Goal: Task Accomplishment & Management: Use online tool/utility

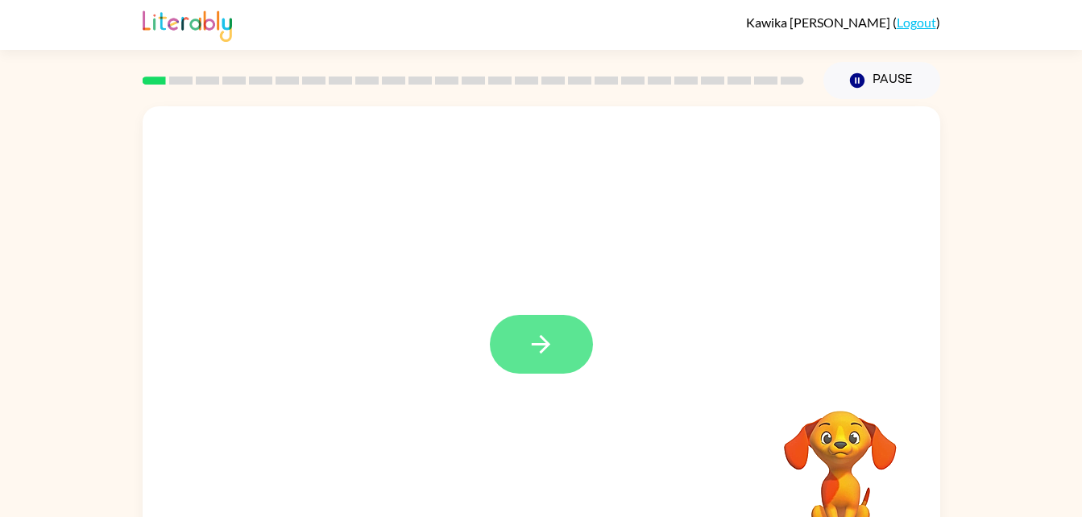
click at [563, 339] on button "button" at bounding box center [541, 344] width 103 height 59
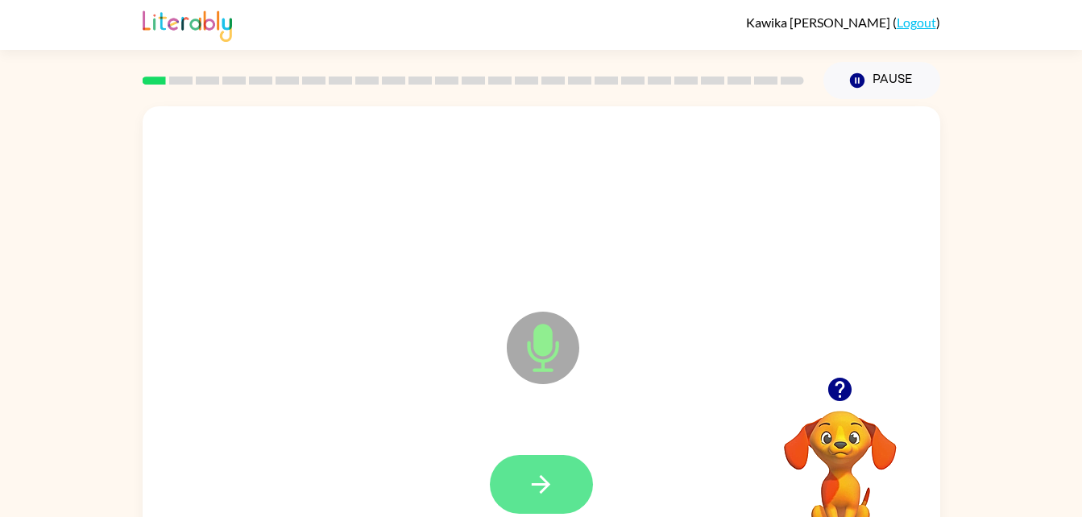
click at [565, 470] on button "button" at bounding box center [541, 484] width 103 height 59
click at [522, 456] on button "button" at bounding box center [541, 484] width 103 height 59
click at [529, 475] on icon "button" at bounding box center [541, 484] width 28 height 28
click at [548, 465] on button "button" at bounding box center [541, 484] width 103 height 59
click at [539, 469] on button "button" at bounding box center [541, 484] width 103 height 59
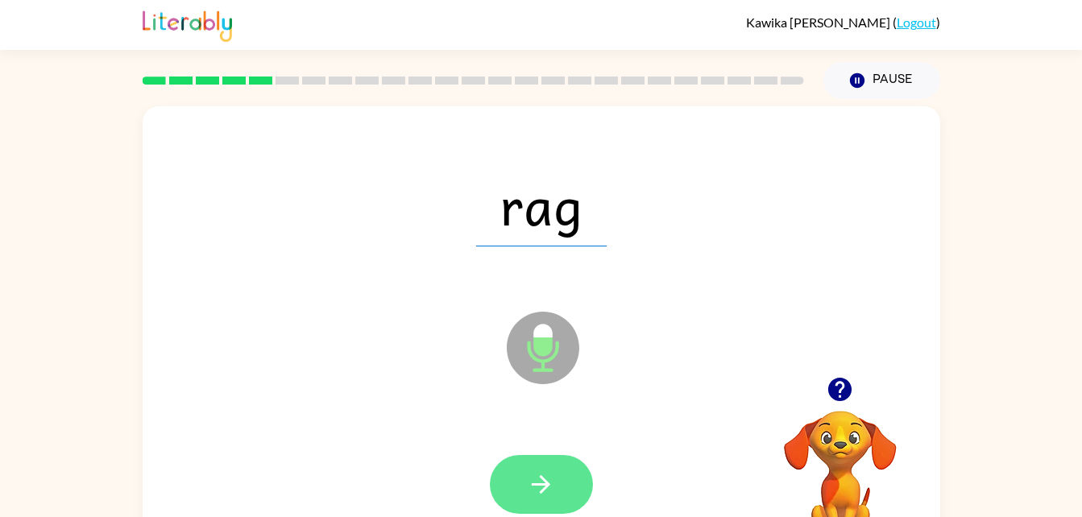
click at [559, 474] on button "button" at bounding box center [541, 484] width 103 height 59
click at [548, 470] on icon "button" at bounding box center [541, 484] width 28 height 28
click at [520, 474] on button "button" at bounding box center [541, 484] width 103 height 59
click at [574, 476] on button "button" at bounding box center [541, 484] width 103 height 59
click at [551, 466] on button "button" at bounding box center [541, 484] width 103 height 59
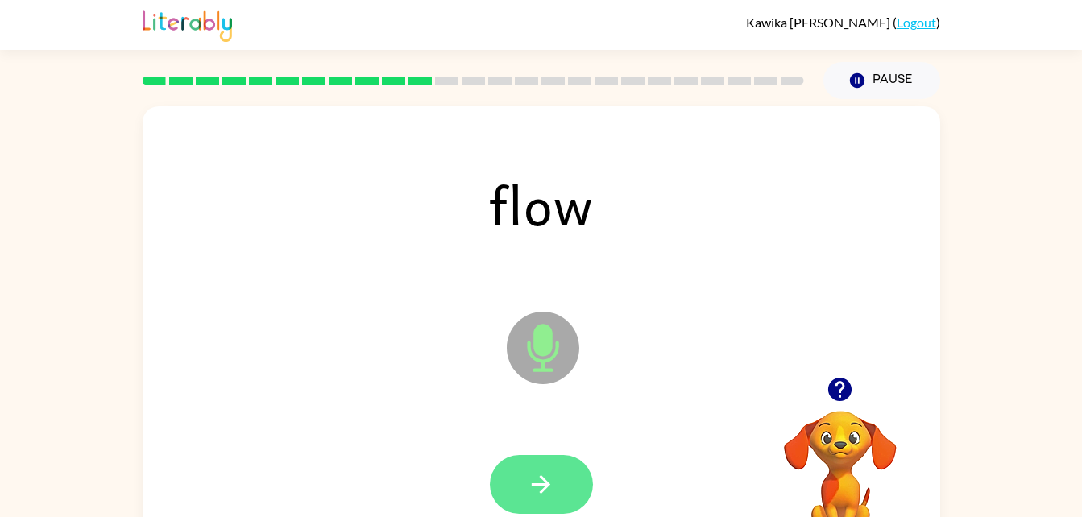
click at [540, 496] on icon "button" at bounding box center [541, 484] width 28 height 28
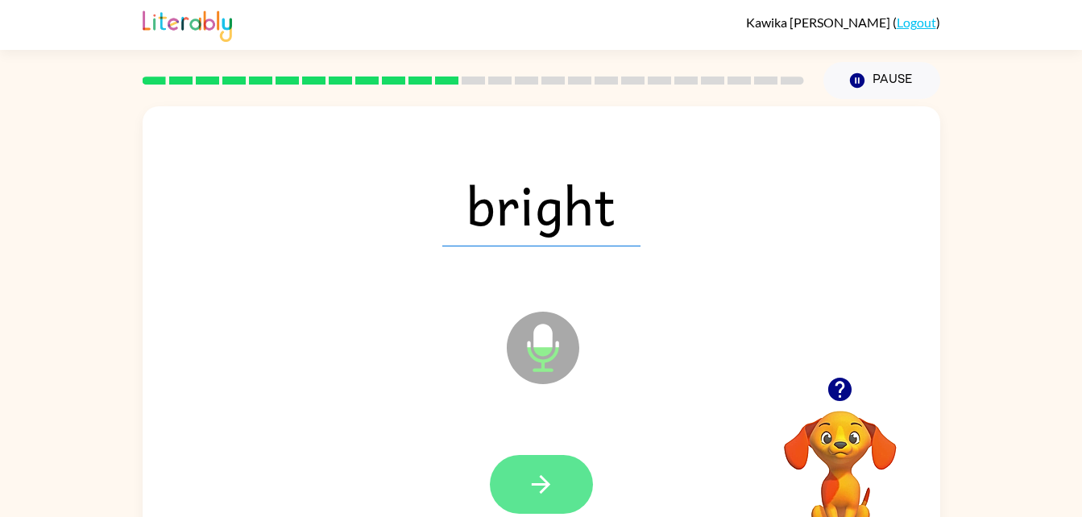
click at [540, 478] on icon "button" at bounding box center [541, 484] width 28 height 28
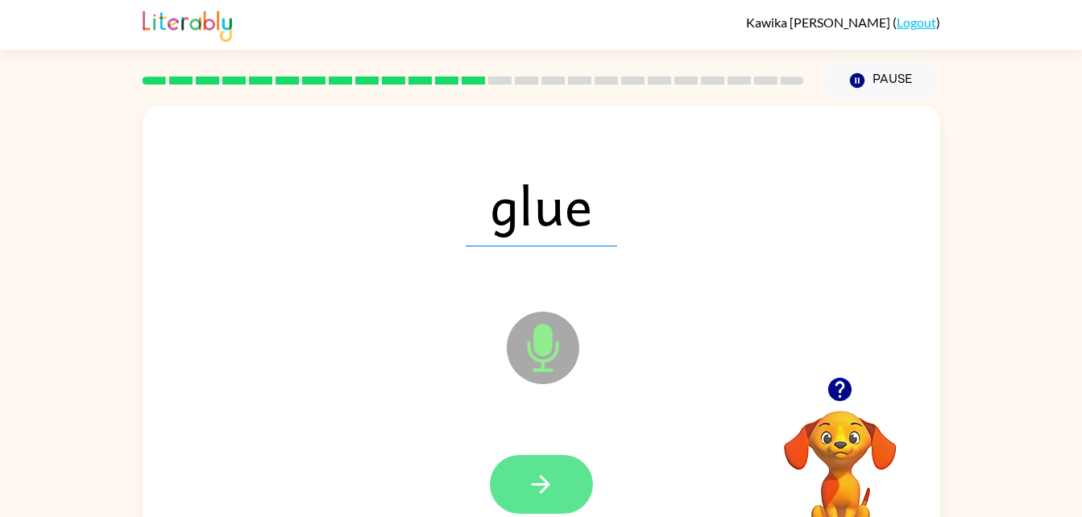
click at [514, 508] on button "button" at bounding box center [541, 484] width 103 height 59
click at [548, 498] on icon "button" at bounding box center [541, 484] width 28 height 28
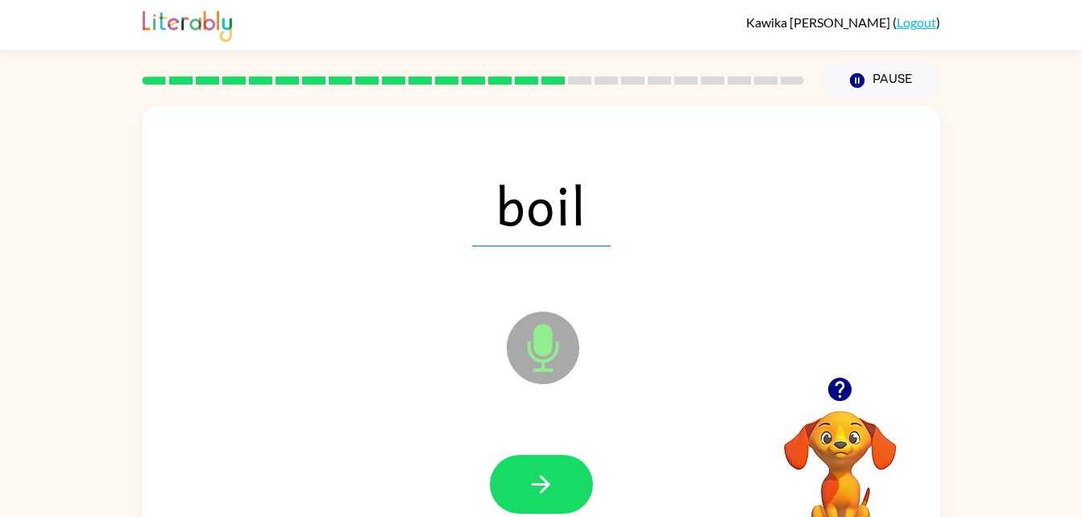
click at [329, 209] on div "boil" at bounding box center [541, 205] width 765 height 132
click at [532, 490] on icon "button" at bounding box center [541, 484] width 28 height 28
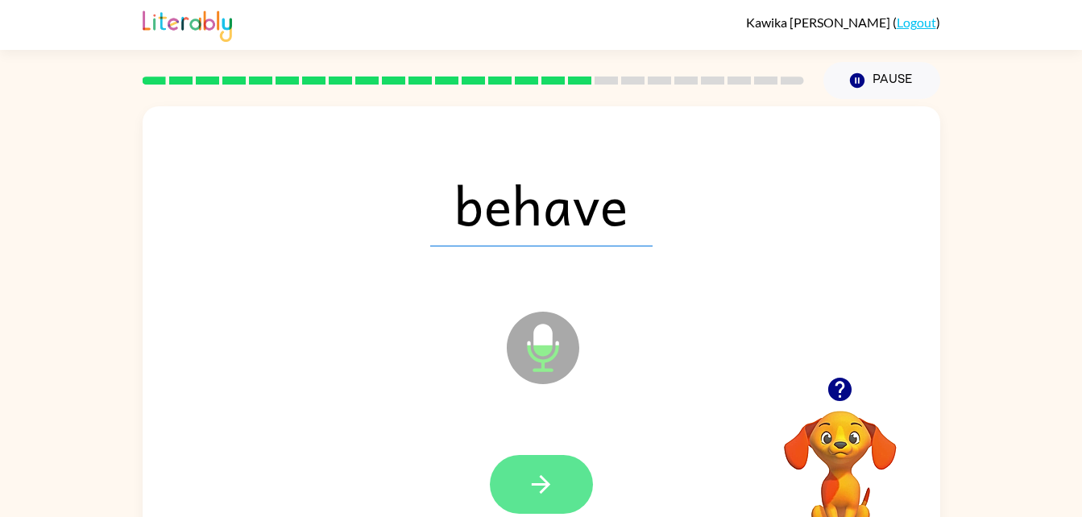
click at [528, 486] on icon "button" at bounding box center [541, 484] width 28 height 28
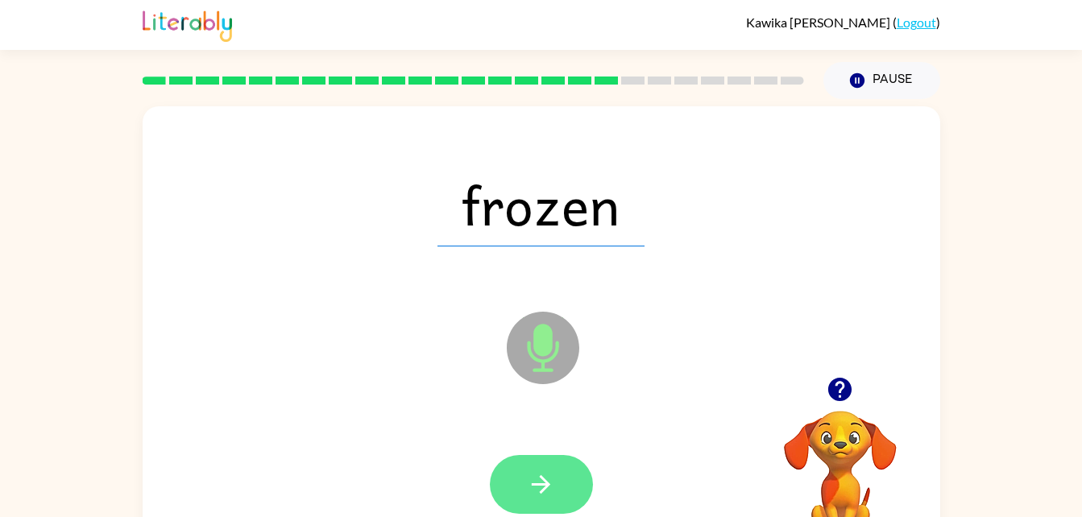
click at [548, 471] on icon "button" at bounding box center [541, 484] width 28 height 28
click at [543, 491] on icon "button" at bounding box center [541, 484] width 19 height 19
click at [536, 462] on button "button" at bounding box center [541, 484] width 103 height 59
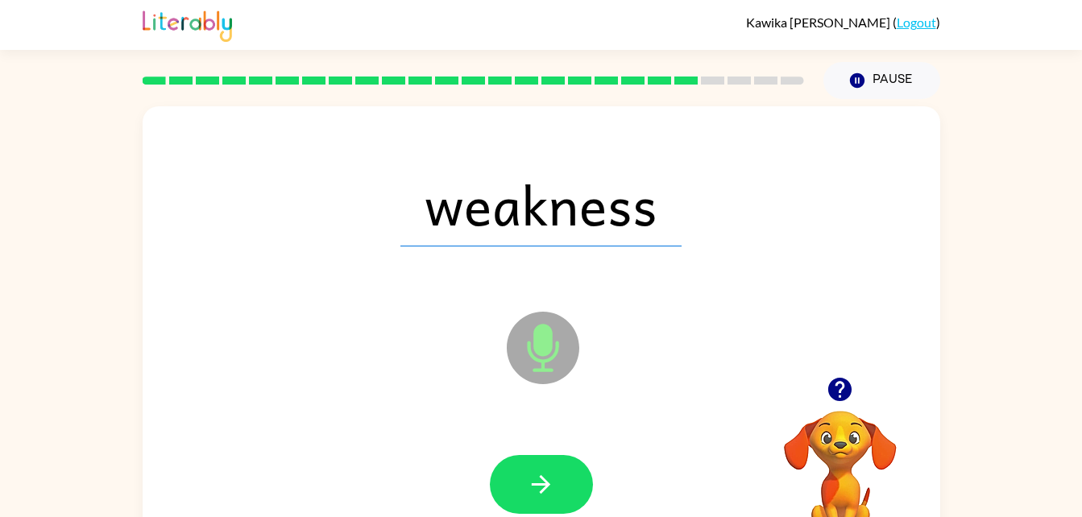
click at [538, 444] on div at bounding box center [541, 485] width 765 height 132
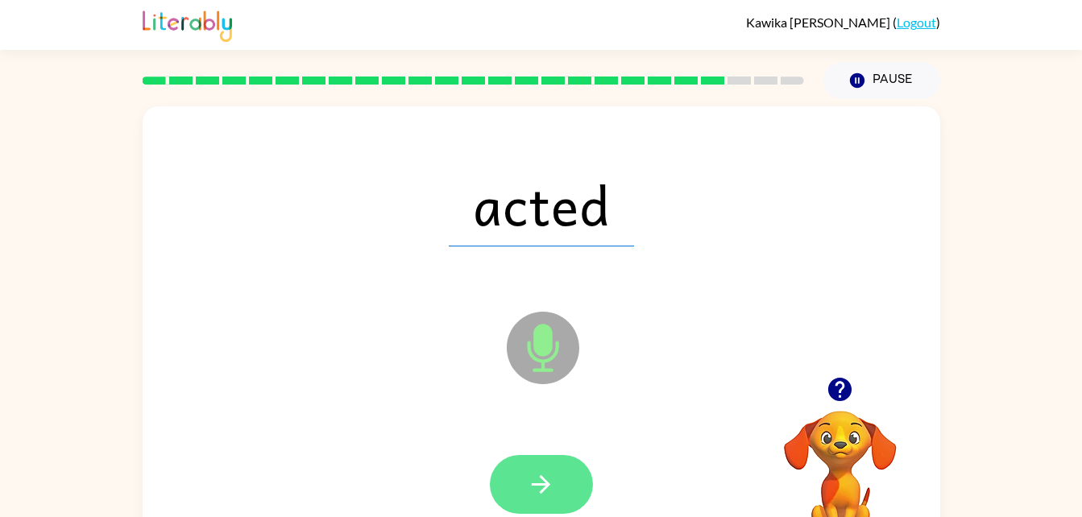
click at [536, 471] on icon "button" at bounding box center [541, 484] width 28 height 28
click at [520, 498] on button "button" at bounding box center [541, 484] width 103 height 59
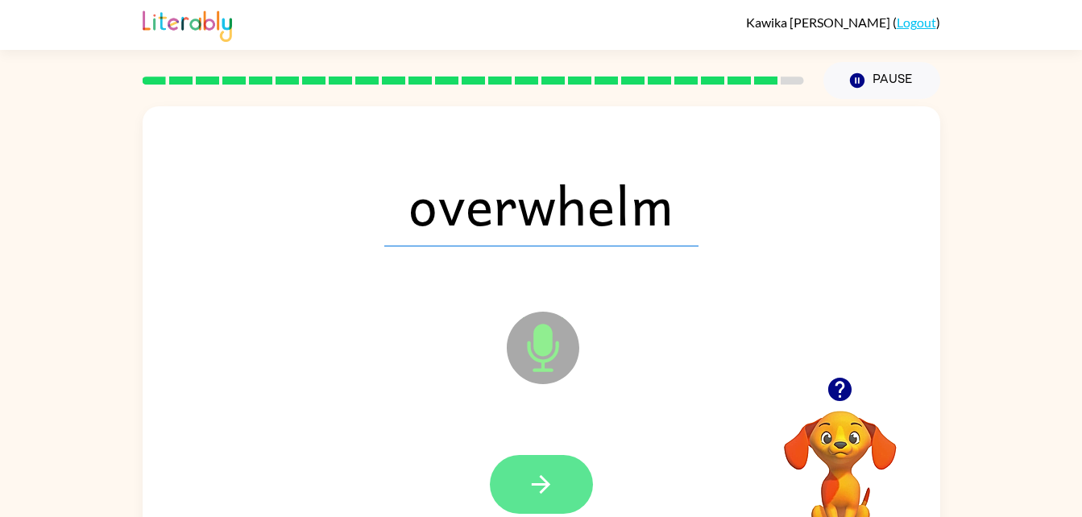
click at [529, 496] on icon "button" at bounding box center [541, 484] width 28 height 28
